Goal: Task Accomplishment & Management: Manage account settings

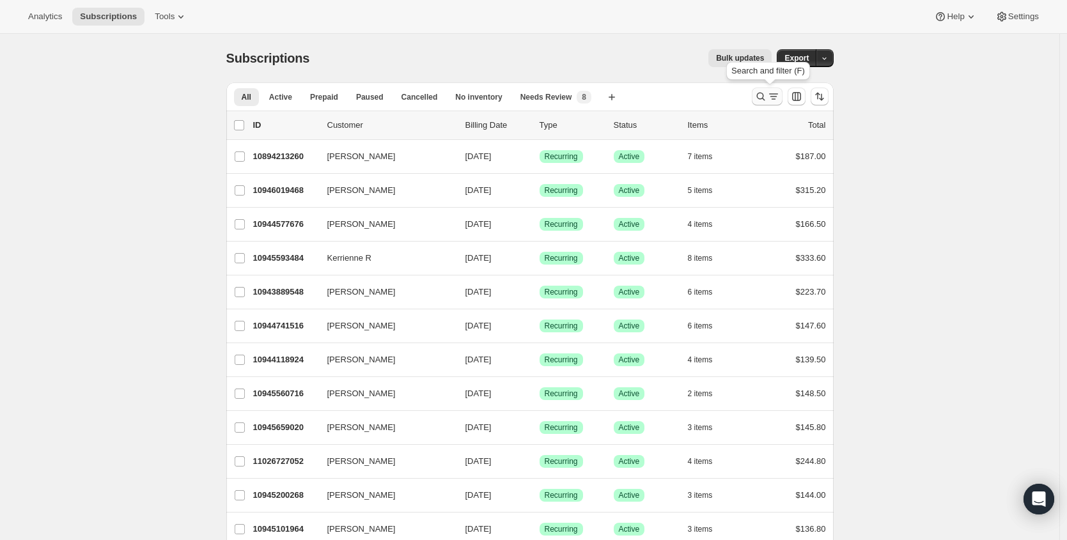
click at [776, 97] on icon "Search and filter results" at bounding box center [773, 96] width 7 height 1
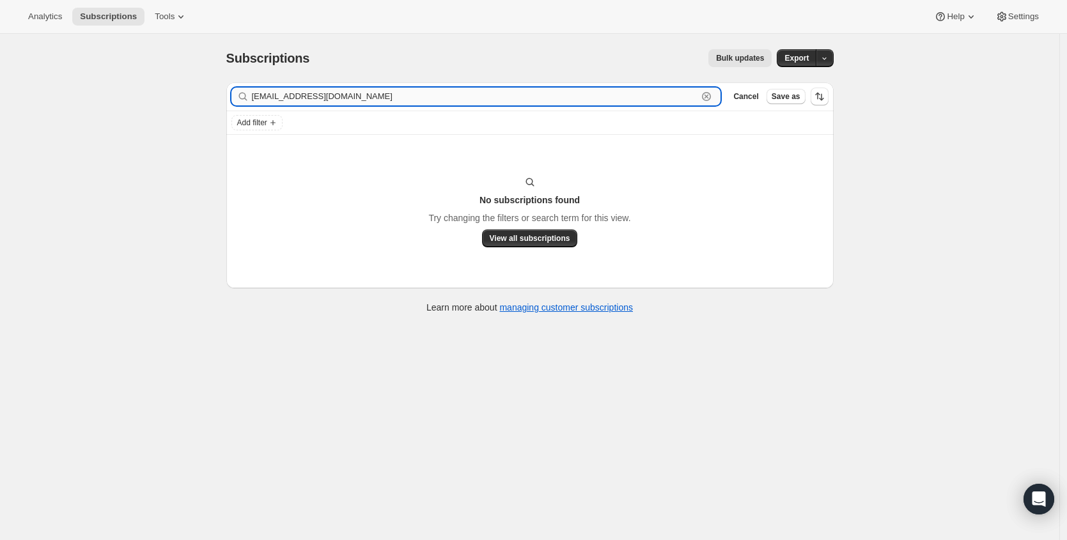
click at [432, 100] on input "[EMAIL_ADDRESS][DOMAIN_NAME]" at bounding box center [475, 97] width 446 height 18
click at [431, 100] on input "[EMAIL_ADDRESS][DOMAIN_NAME]" at bounding box center [475, 97] width 446 height 18
click at [431, 98] on input "[EMAIL_ADDRESS][DOMAIN_NAME]" at bounding box center [475, 97] width 446 height 18
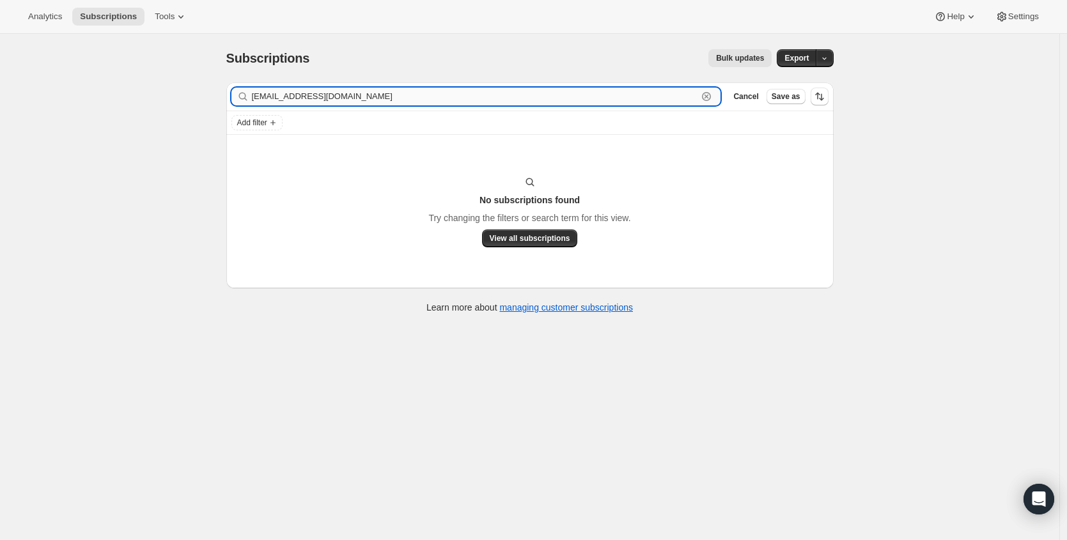
click at [431, 98] on input "[EMAIL_ADDRESS][DOMAIN_NAME]" at bounding box center [475, 97] width 446 height 18
paste input "[PERSON_NAME]"
type input "[PERSON_NAME]"
